Goal: Task Accomplishment & Management: Manage account settings

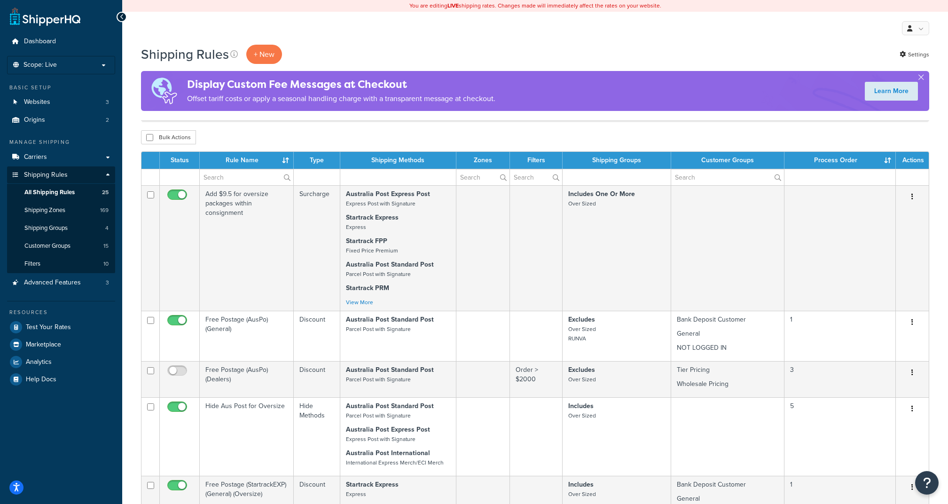
select select "100"
click at [31, 151] on link "Carriers" at bounding box center [61, 157] width 108 height 17
click at [54, 161] on link "Carriers" at bounding box center [61, 157] width 108 height 17
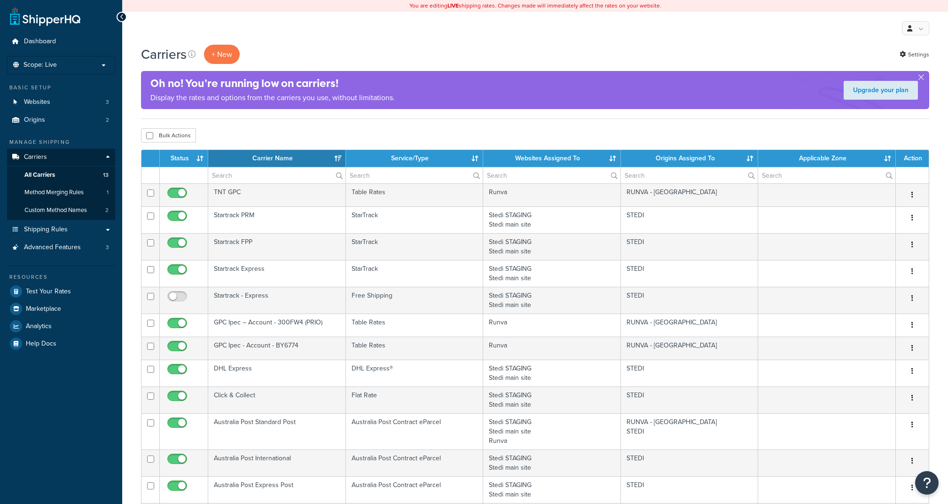
select select "15"
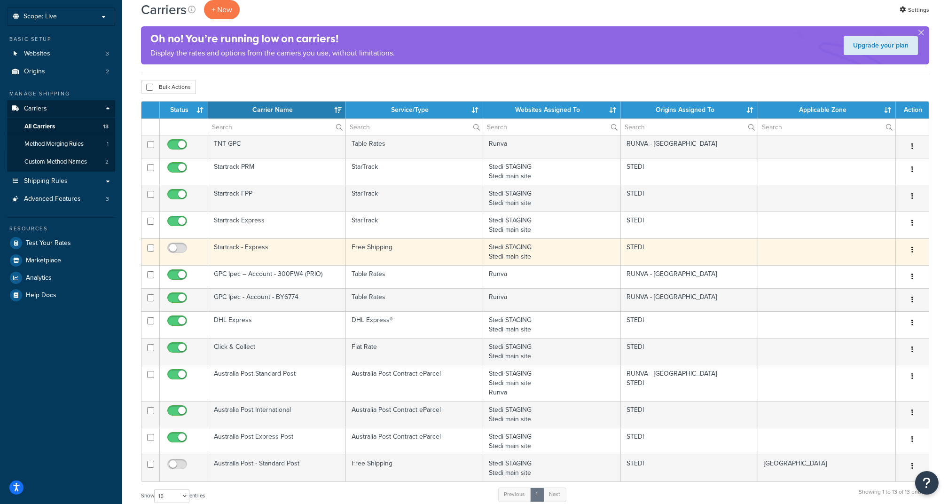
scroll to position [63, 0]
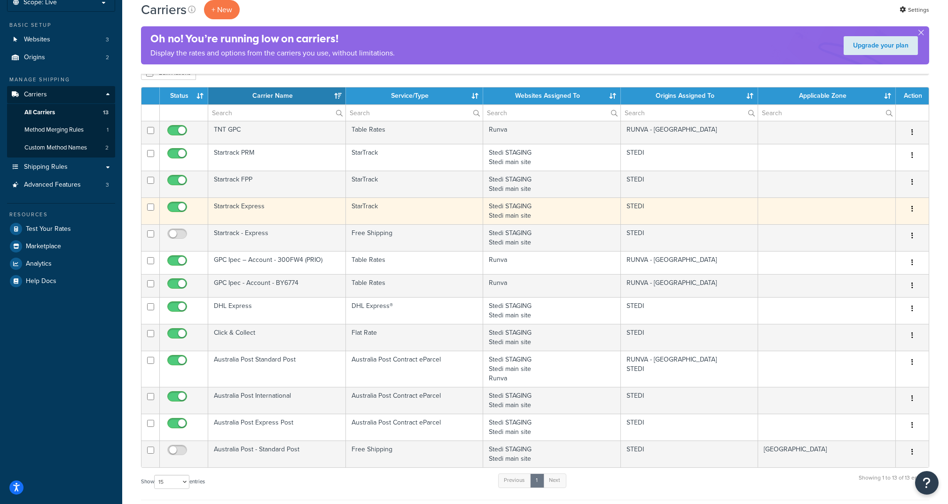
click at [912, 208] on icon "button" at bounding box center [913, 208] width 2 height 7
click at [891, 226] on link "Edit" at bounding box center [874, 228] width 74 height 19
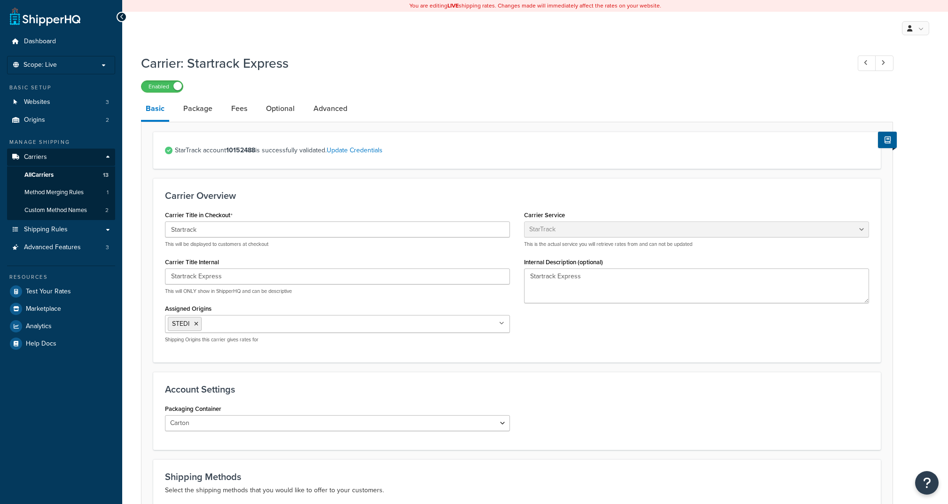
select select "starTrackv2"
select select "CTN"
click at [191, 114] on link "Package" at bounding box center [198, 108] width 39 height 23
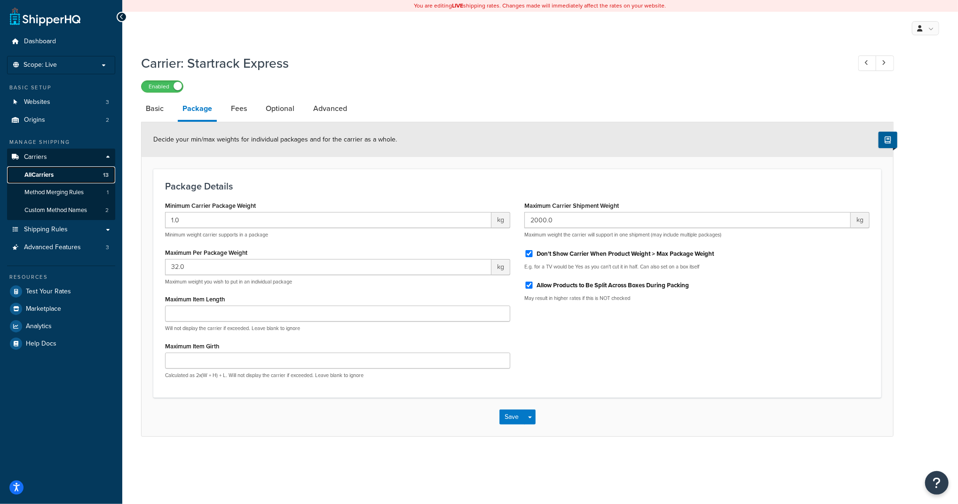
click at [53, 176] on span "All Carriers" at bounding box center [38, 175] width 29 height 8
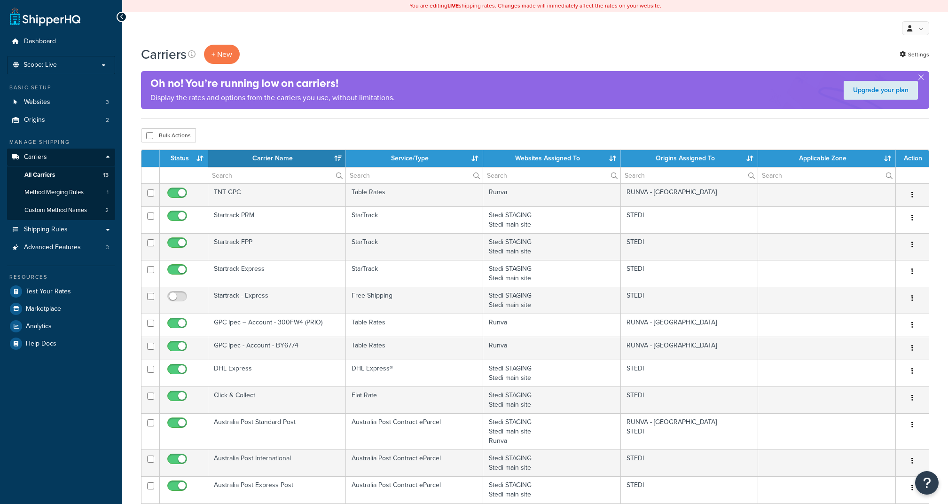
select select "15"
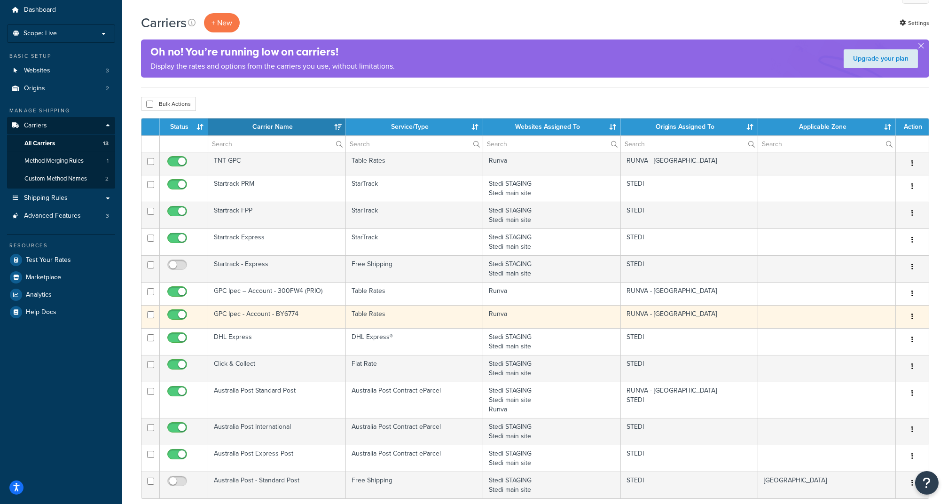
scroll to position [63, 0]
